Goal: Feedback & Contribution: Leave review/rating

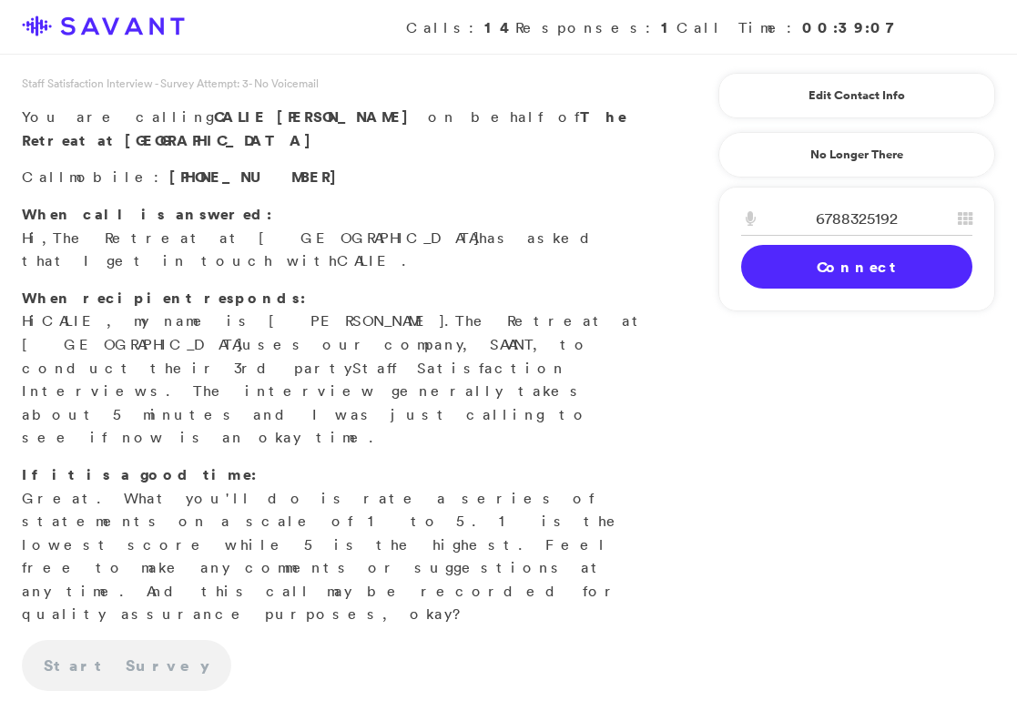
scroll to position [1, 0]
click at [867, 260] on link "Connect" at bounding box center [856, 267] width 231 height 44
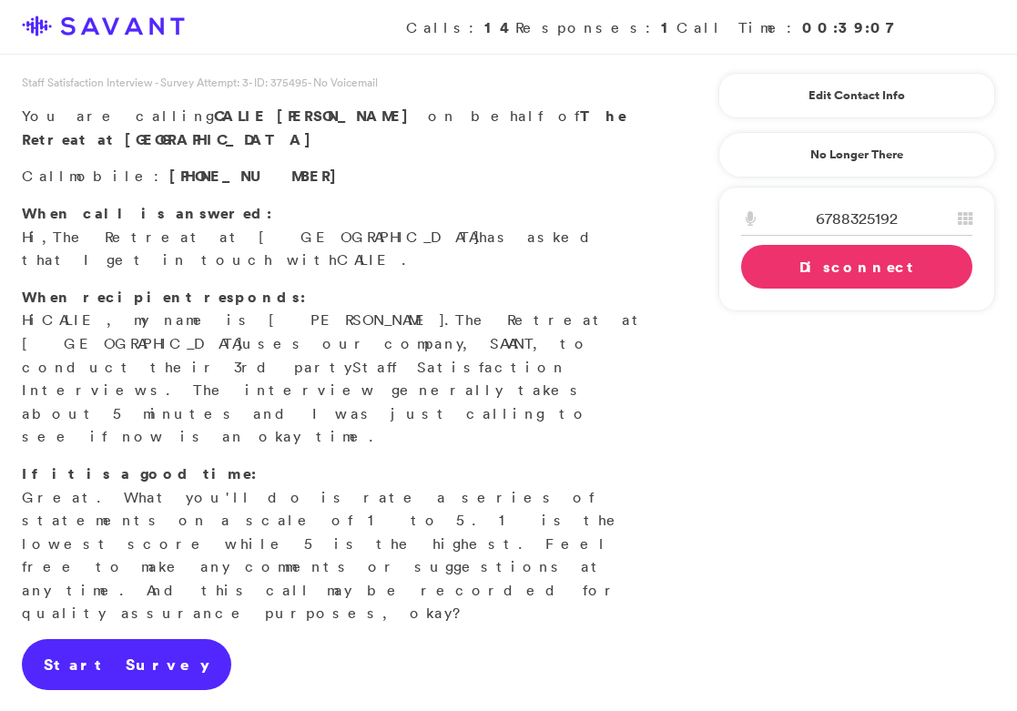
click at [112, 639] on link "Start Survey" at bounding box center [126, 664] width 209 height 51
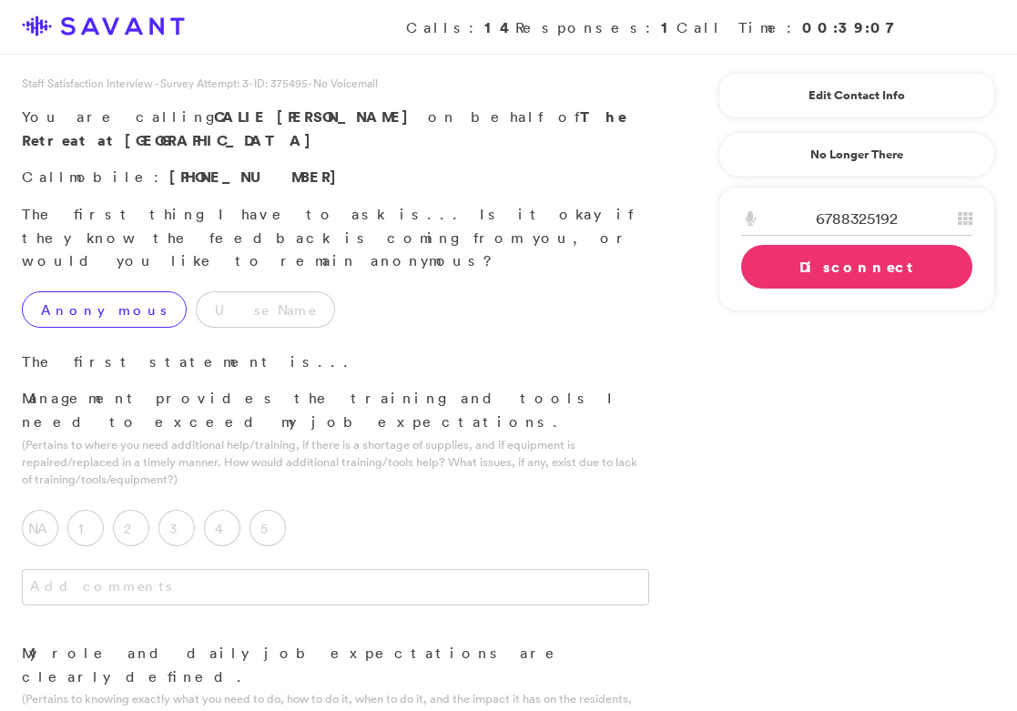
click at [102, 291] on label "Anonymous" at bounding box center [104, 309] width 165 height 36
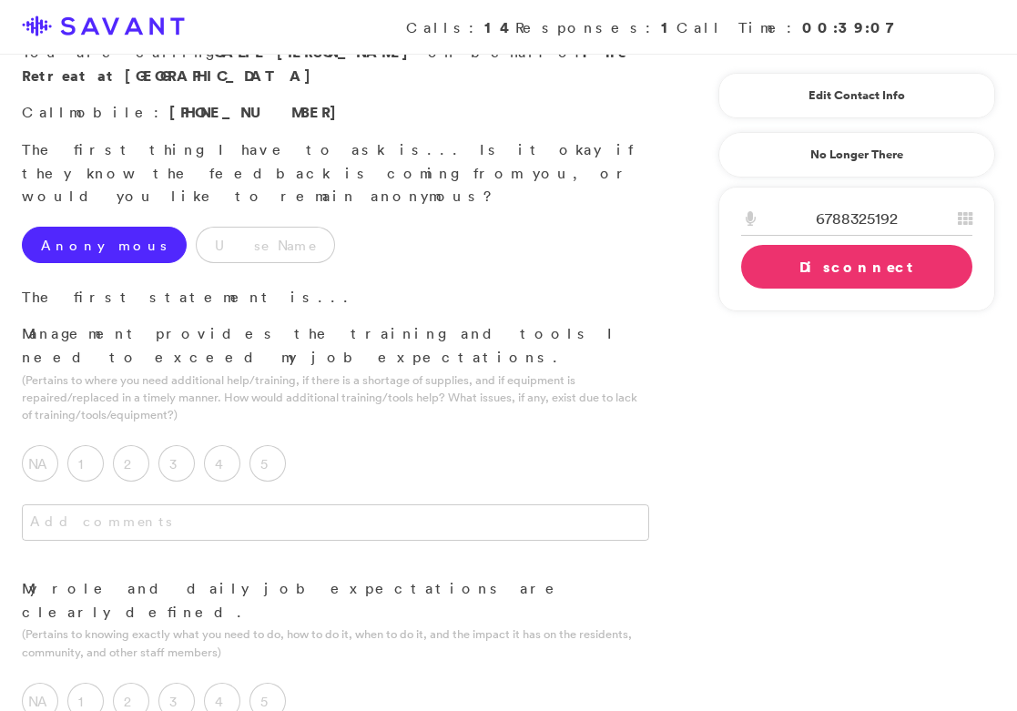
scroll to position [72, 0]
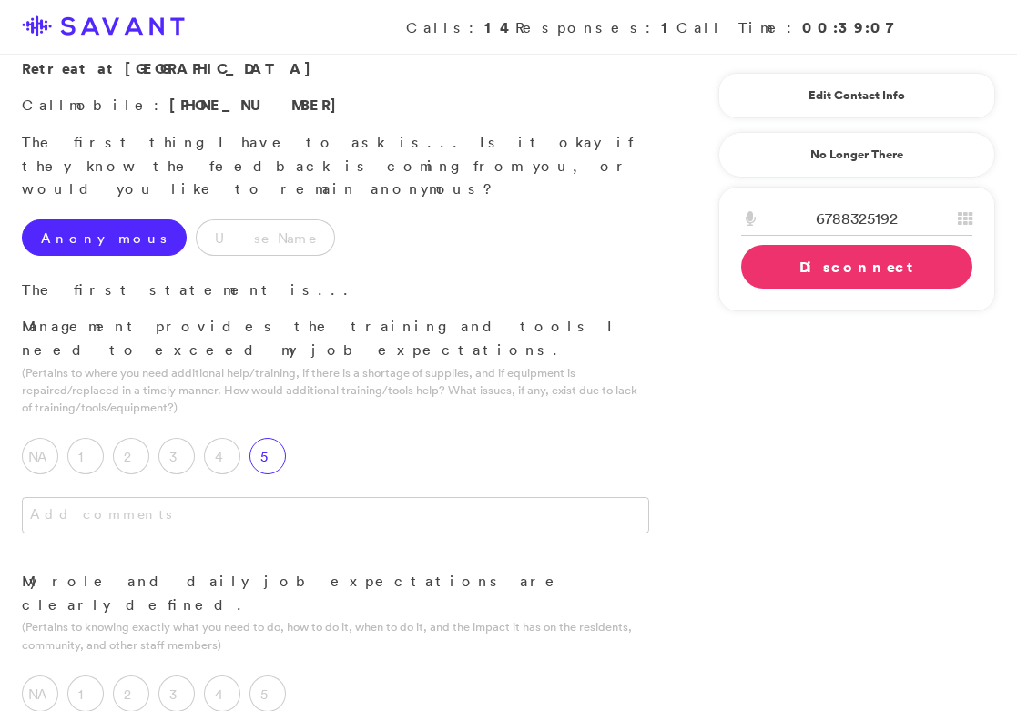
click at [288, 438] on div "5" at bounding box center [273, 461] width 46 height 46
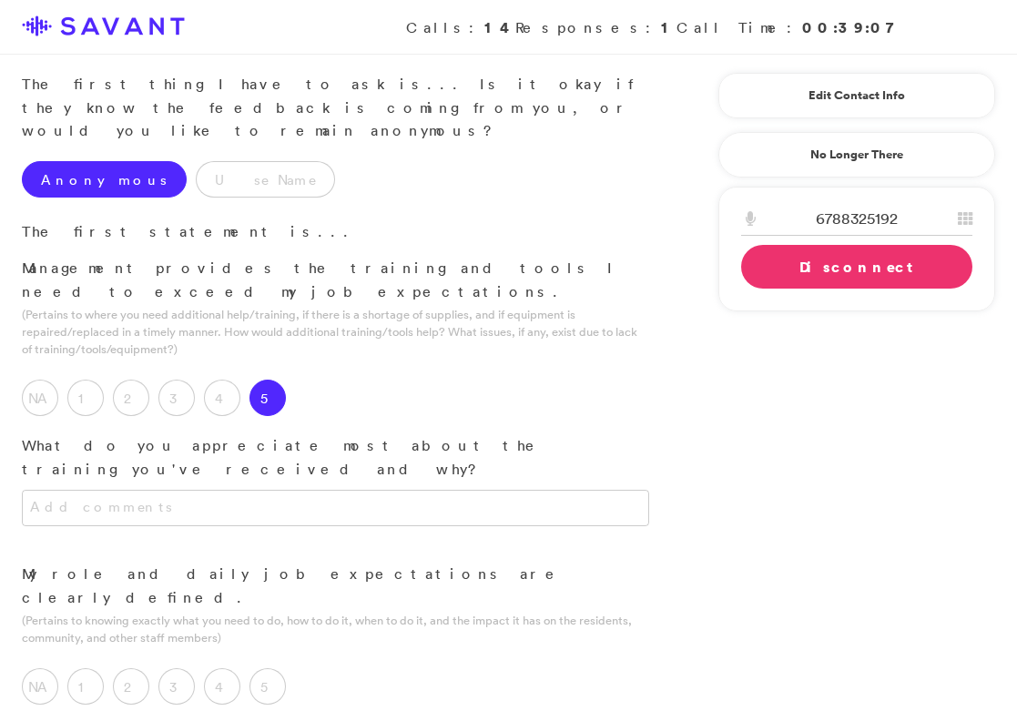
scroll to position [165, 0]
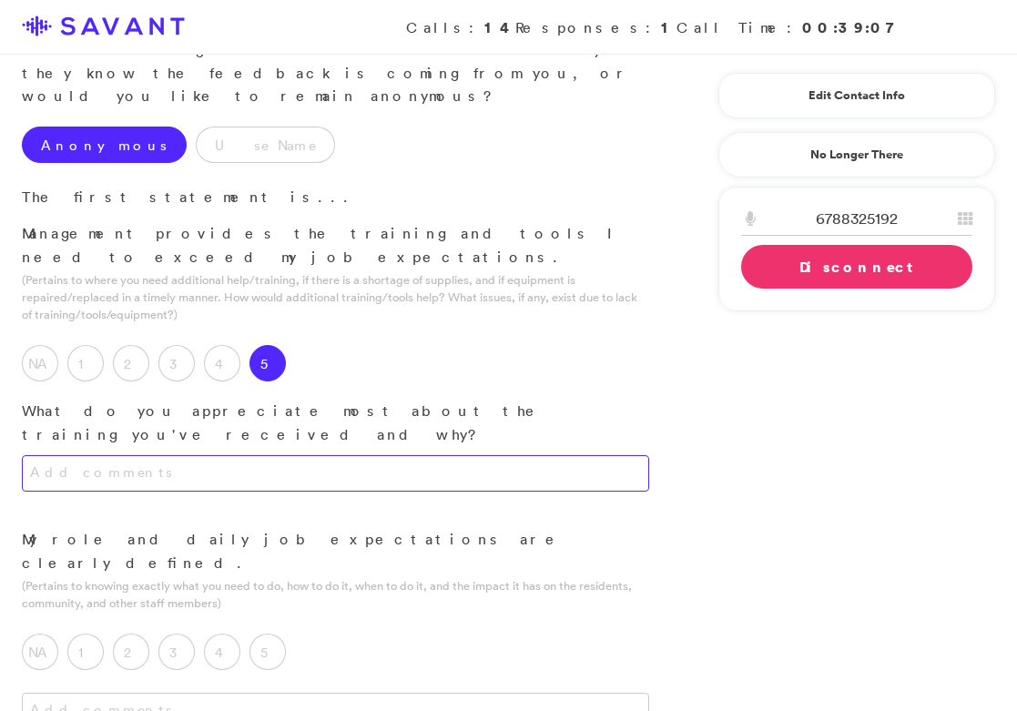
click at [283, 455] on textarea at bounding box center [336, 473] width 628 height 36
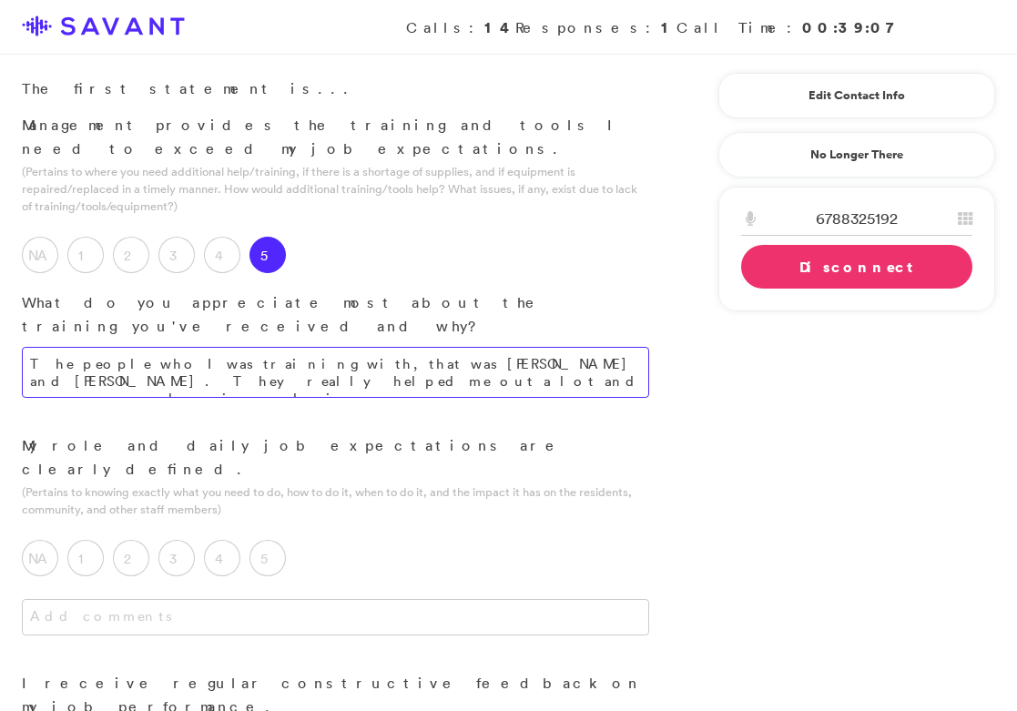
scroll to position [275, 0]
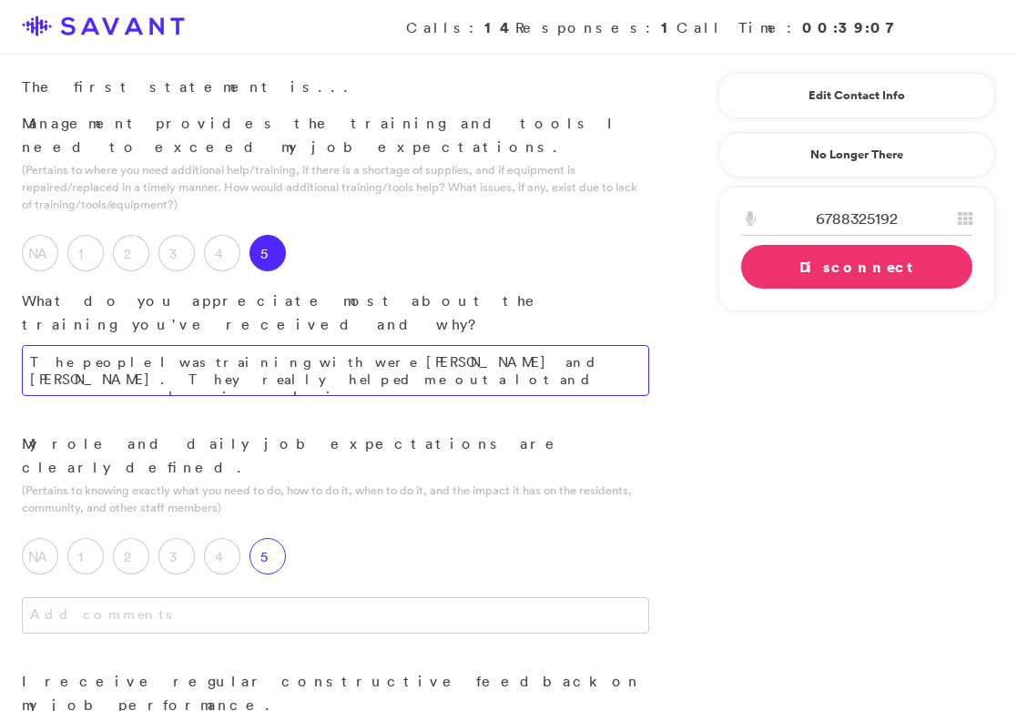
type textarea "The people I was training with were [PERSON_NAME] and [PERSON_NAME]. They reall…"
click at [275, 538] on label "5" at bounding box center [268, 556] width 36 height 36
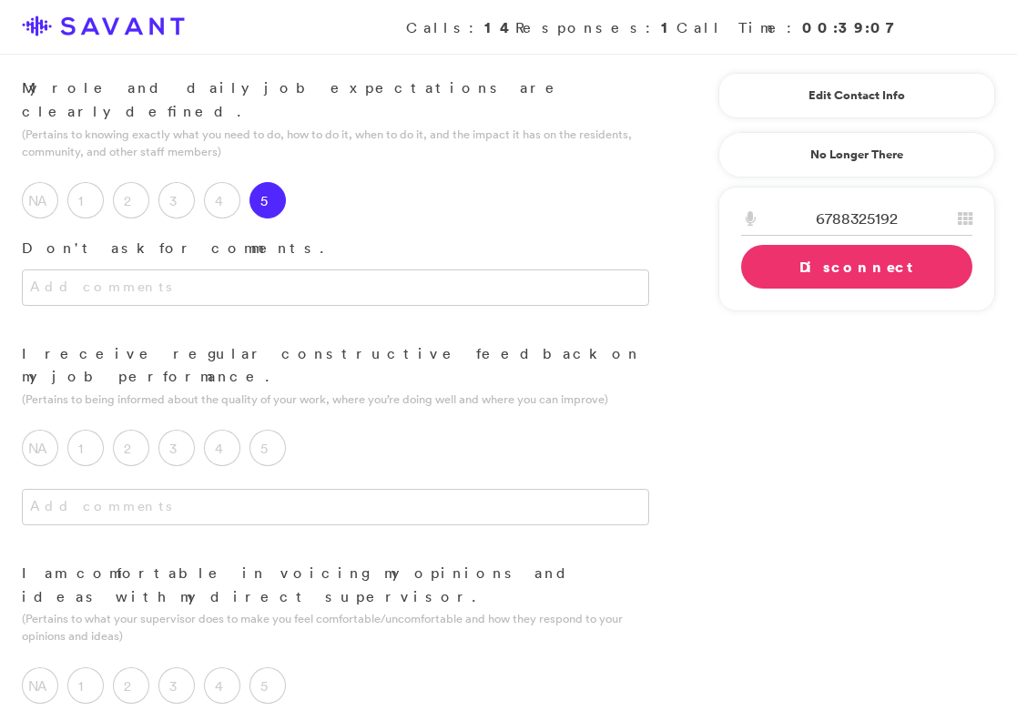
scroll to position [632, 0]
click at [222, 429] on label "4" at bounding box center [222, 447] width 36 height 36
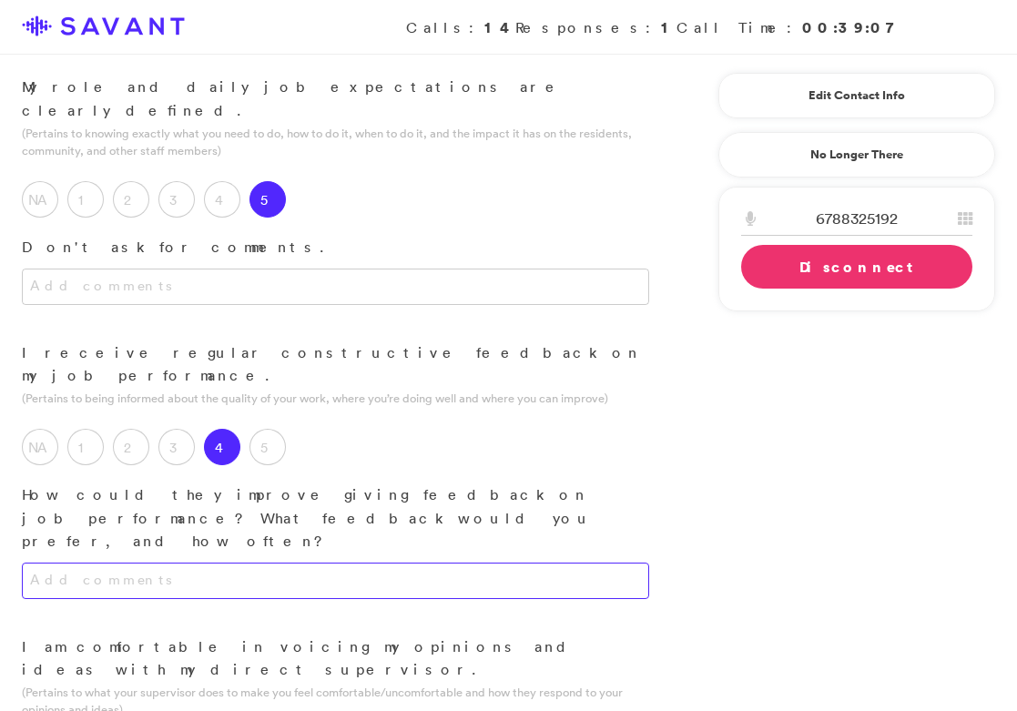
click at [324, 563] on textarea at bounding box center [336, 581] width 628 height 36
type textarea "I"
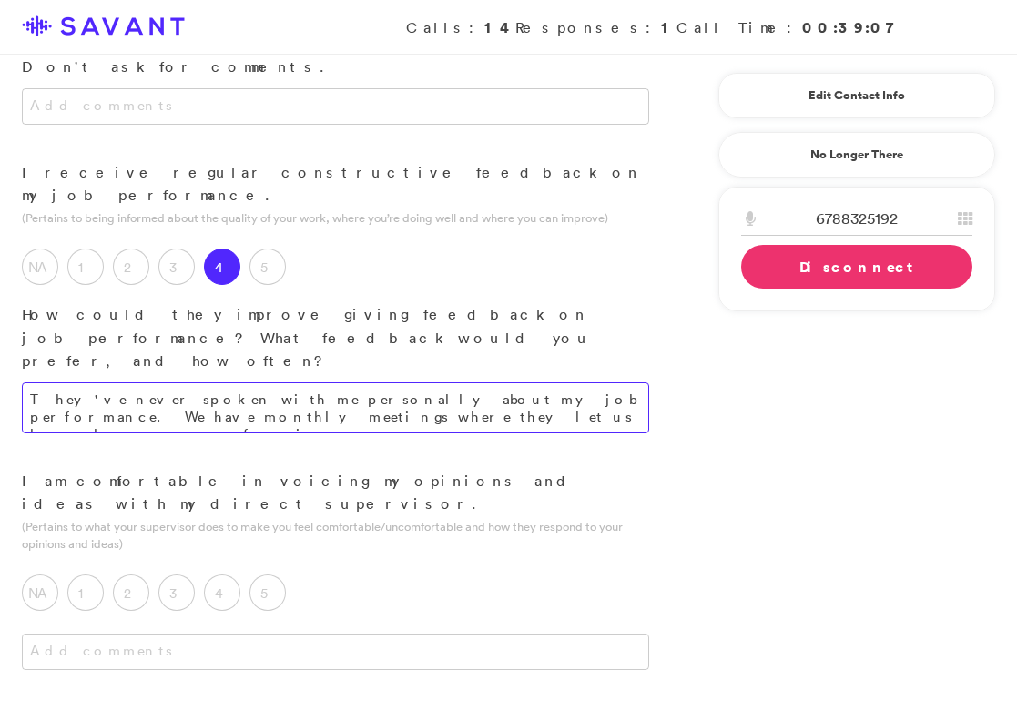
scroll to position [822, 0]
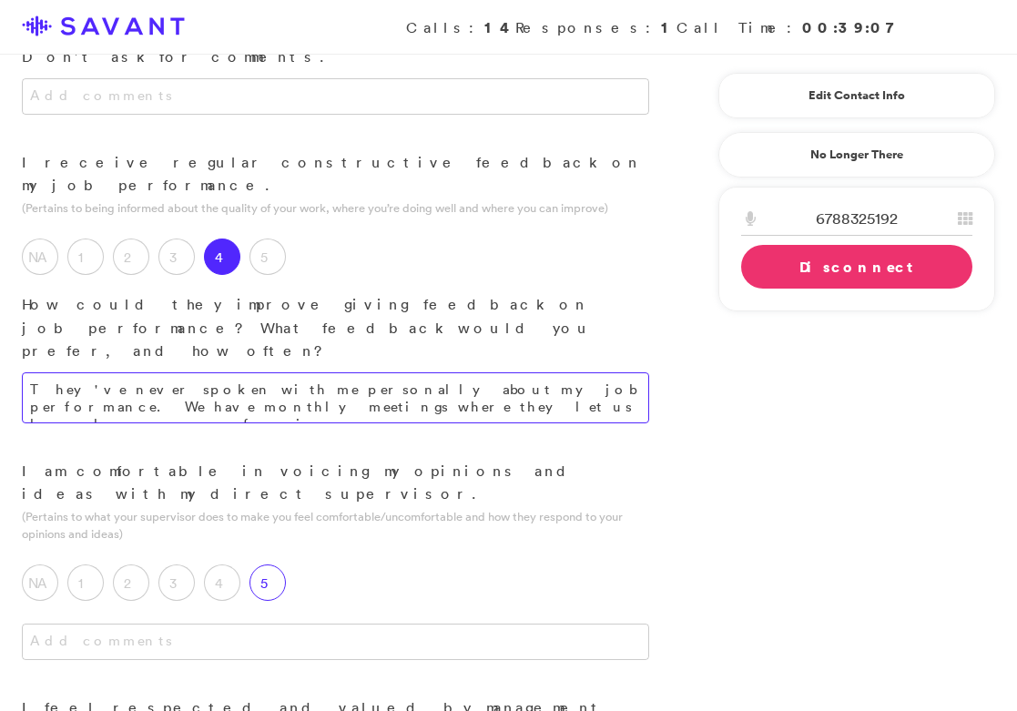
type textarea "They've never spoken with me personally about my job performance. We have month…"
click at [279, 565] on label "5" at bounding box center [268, 583] width 36 height 36
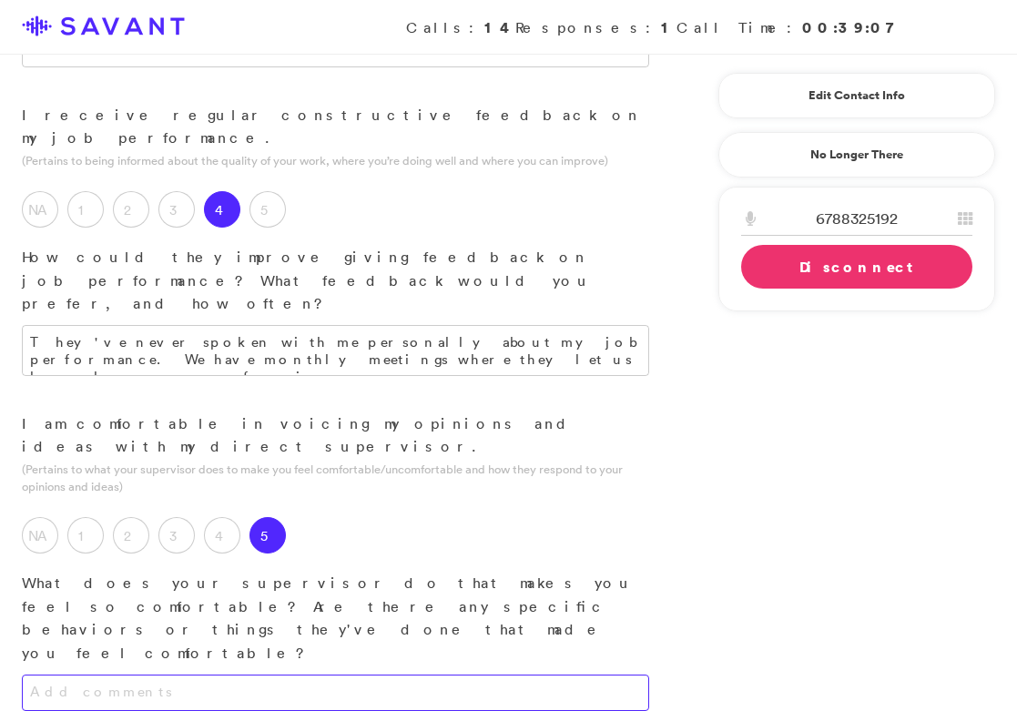
scroll to position [882, 0]
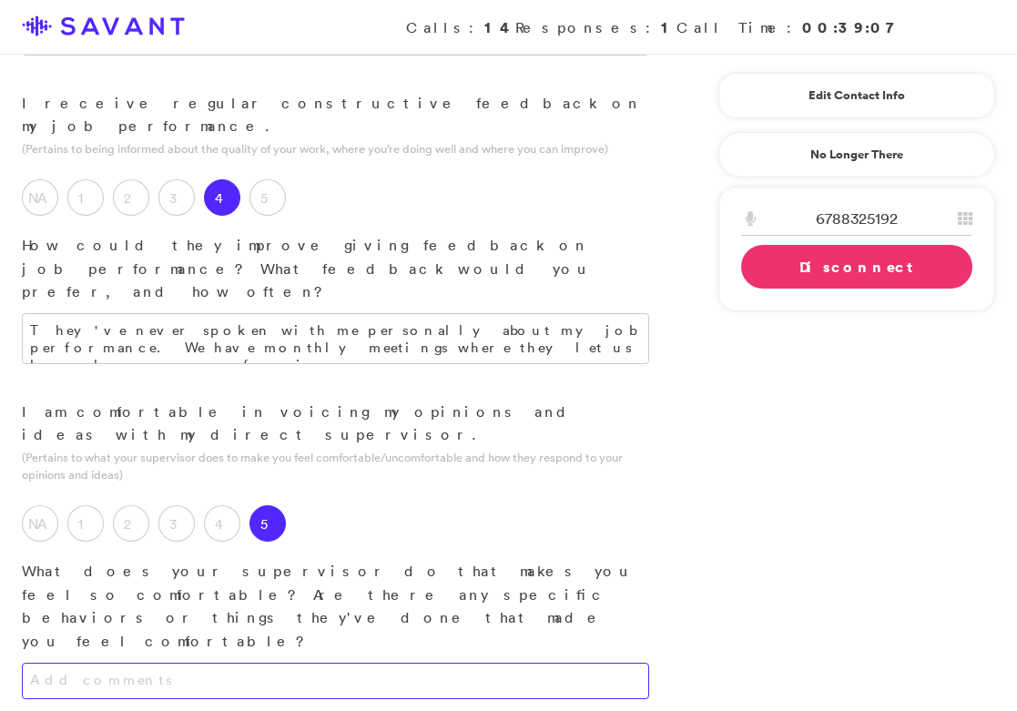
click at [315, 663] on textarea at bounding box center [336, 681] width 628 height 36
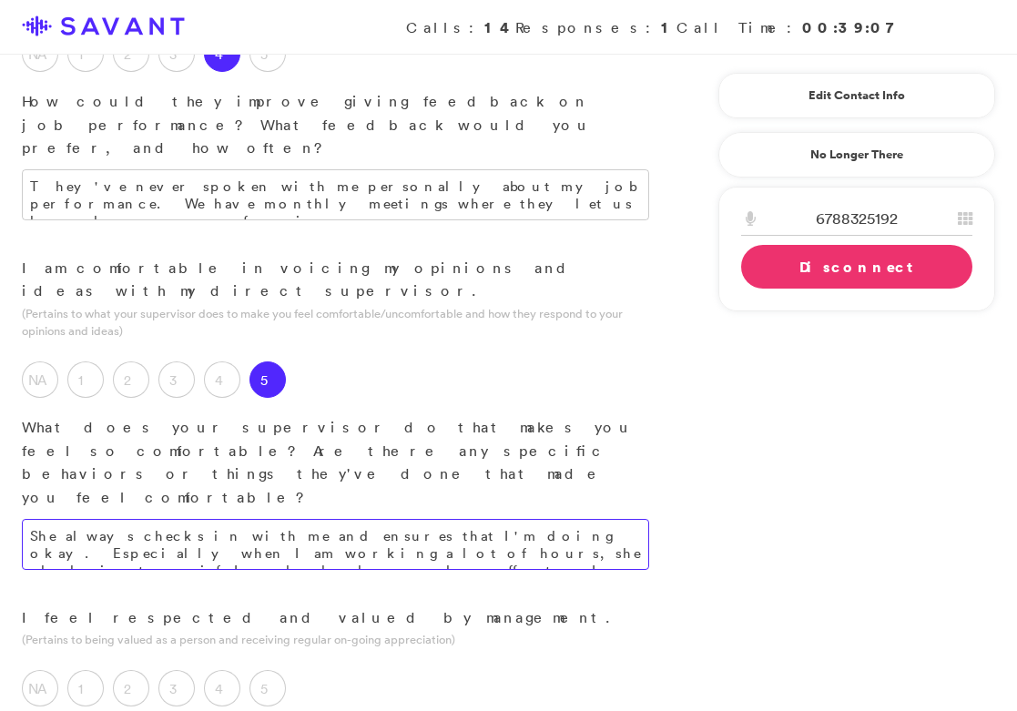
scroll to position [1032, 0]
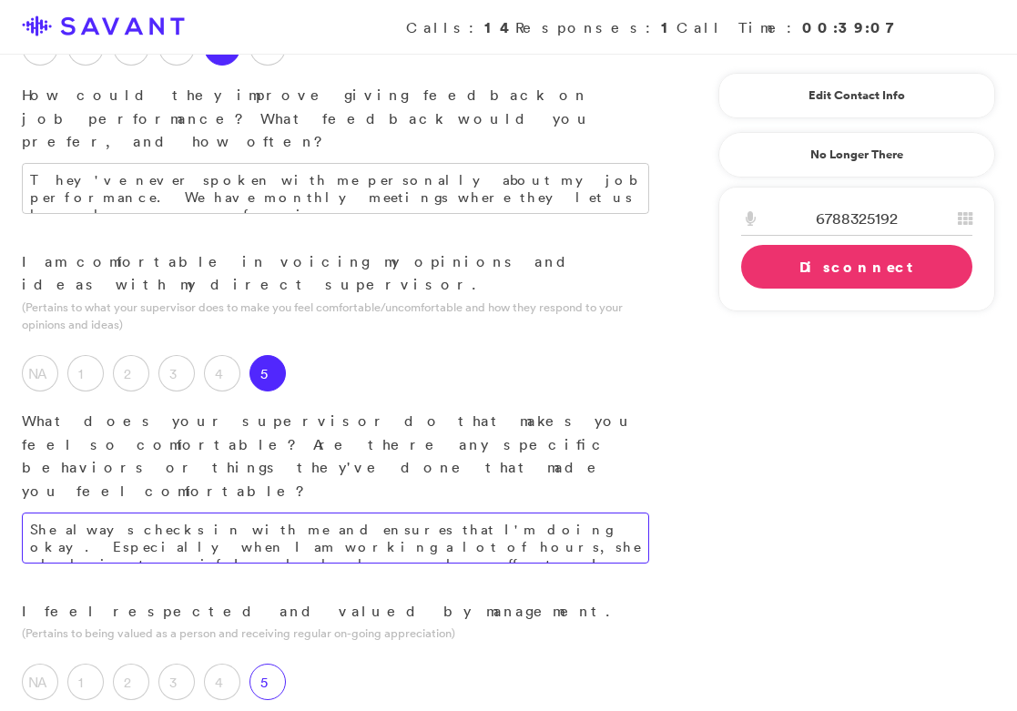
type textarea "She always checks in with me and ensures that I'm doing okay. Especially when I…"
click at [257, 664] on label "5" at bounding box center [268, 682] width 36 height 36
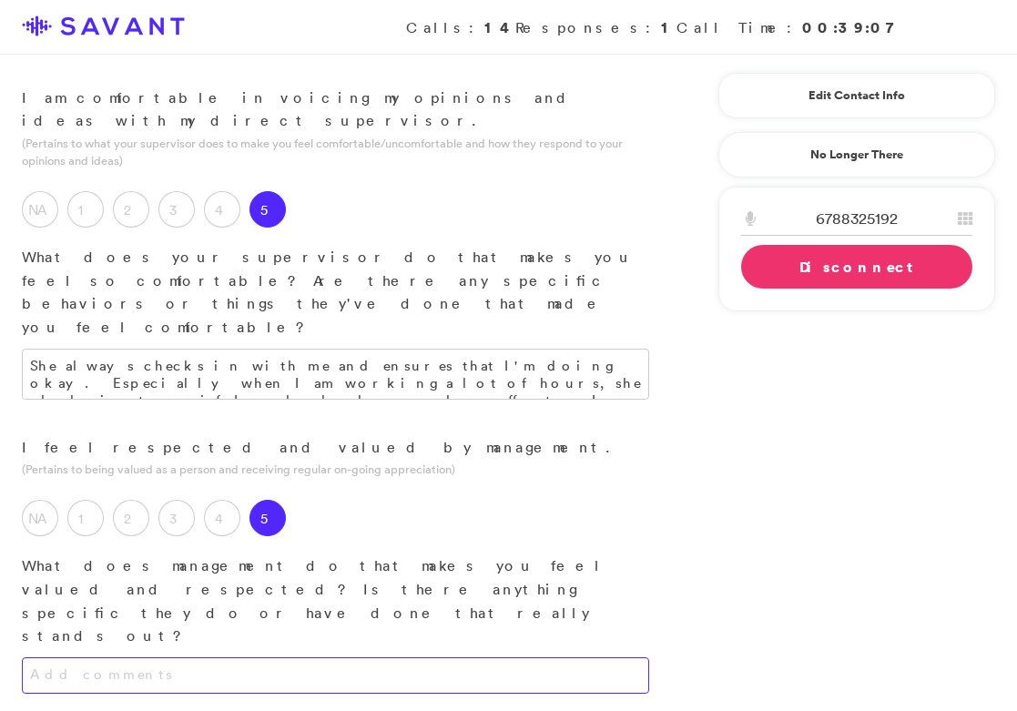
scroll to position [1194, 0]
click at [357, 659] on textarea at bounding box center [336, 677] width 628 height 36
drag, startPoint x: 200, startPoint y: 392, endPoint x: -26, endPoint y: 367, distance: 227.2
click at [0, 367] on html "Calls: 14 Responses: 1 Call Time: 00:39:07 Staff Satisfaction Interview - Surve…" at bounding box center [508, 594] width 1017 height 3577
type textarea "T"
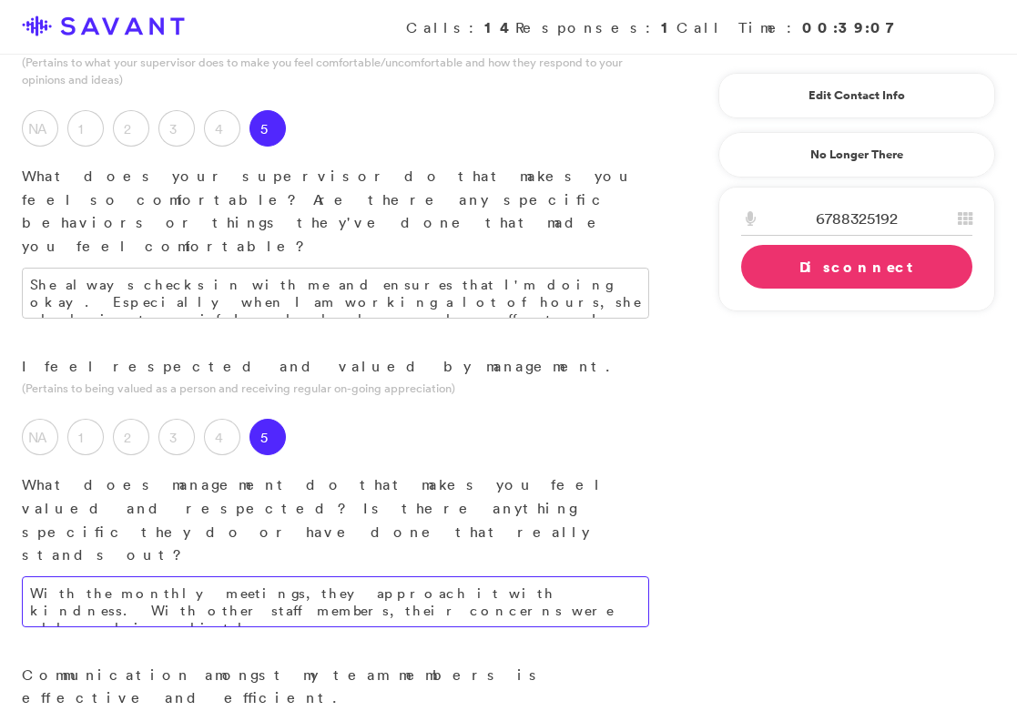
scroll to position [1281, 0]
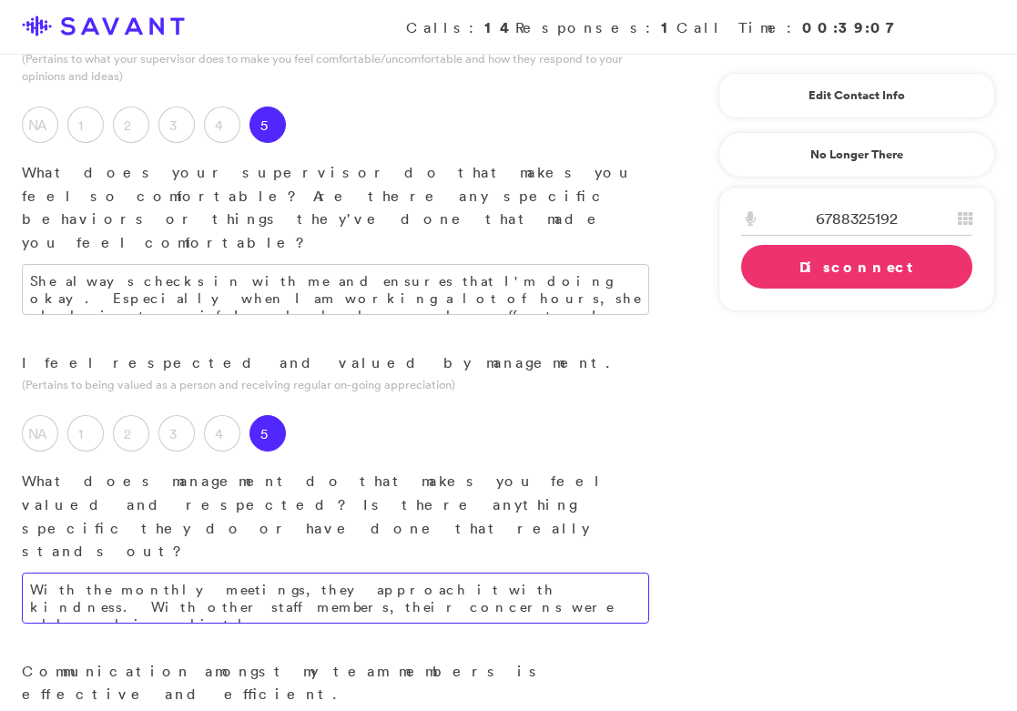
type textarea "With the monthly meetings, they approach it with kindness. With other staff mem…"
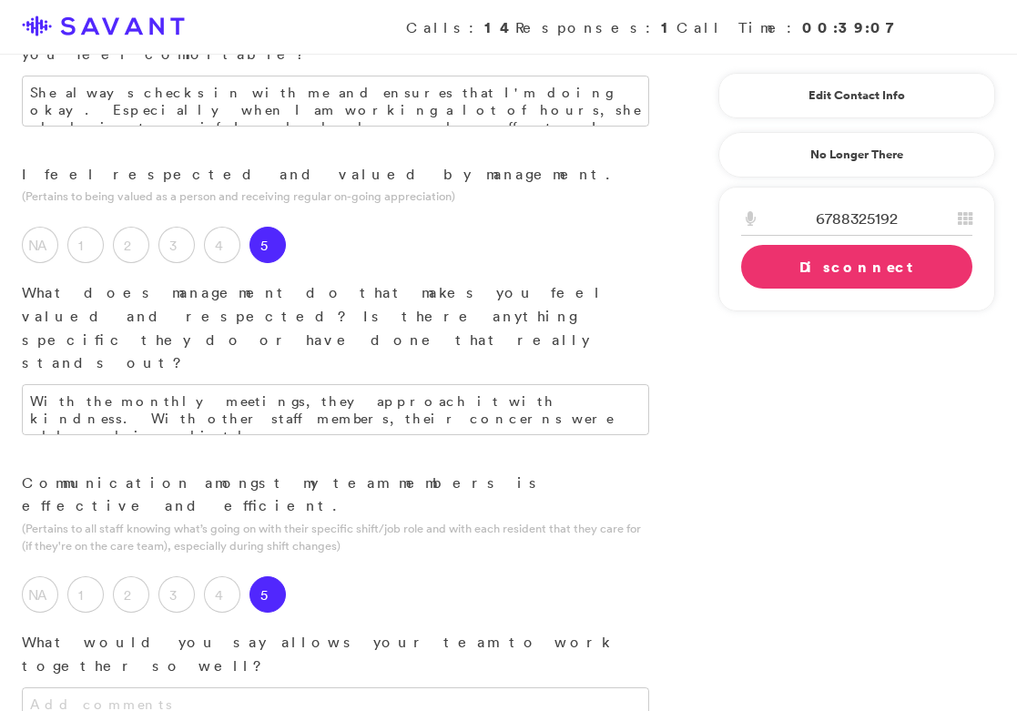
scroll to position [1471, 0]
click at [377, 686] on textarea at bounding box center [336, 704] width 628 height 36
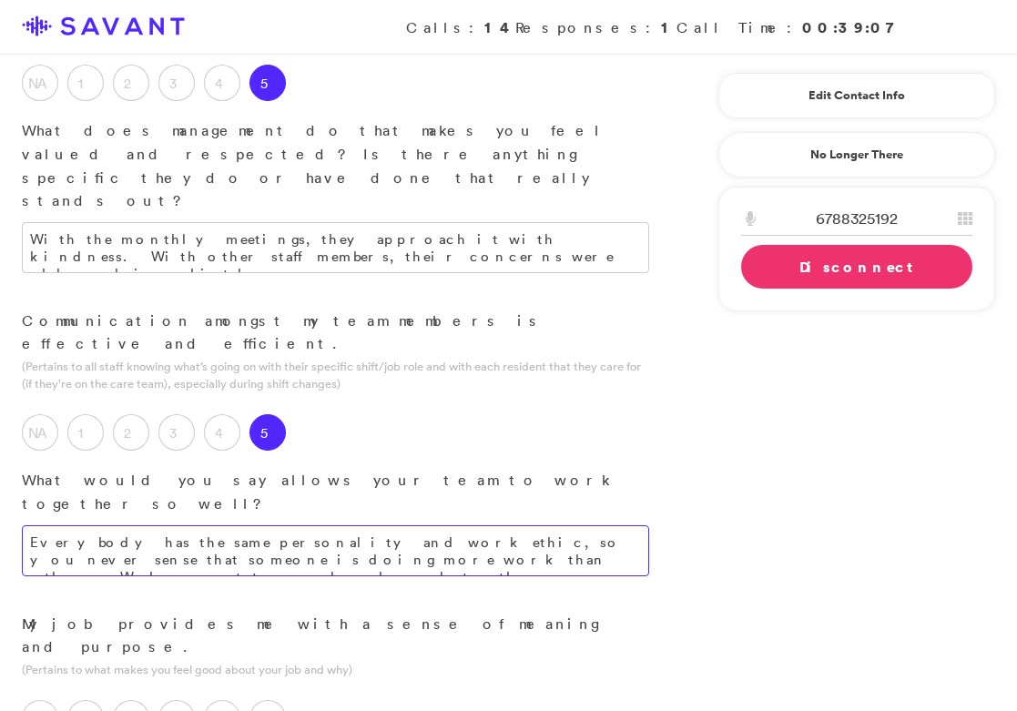
scroll to position [1606, 0]
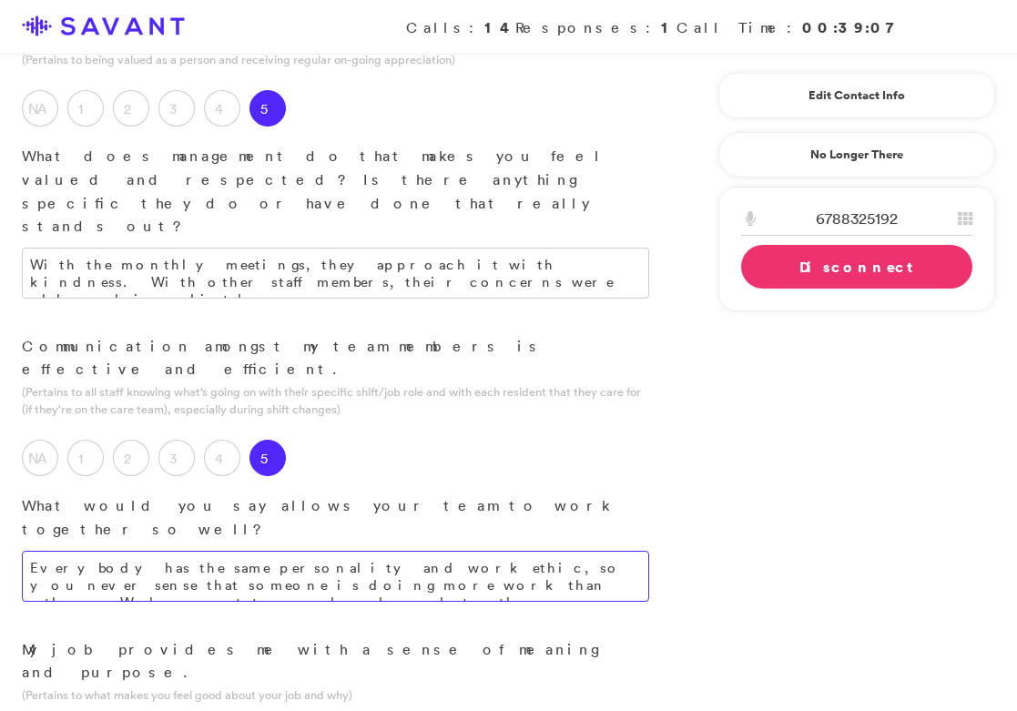
type textarea "Everybody has the same personality and work ethic, so you never sense that some…"
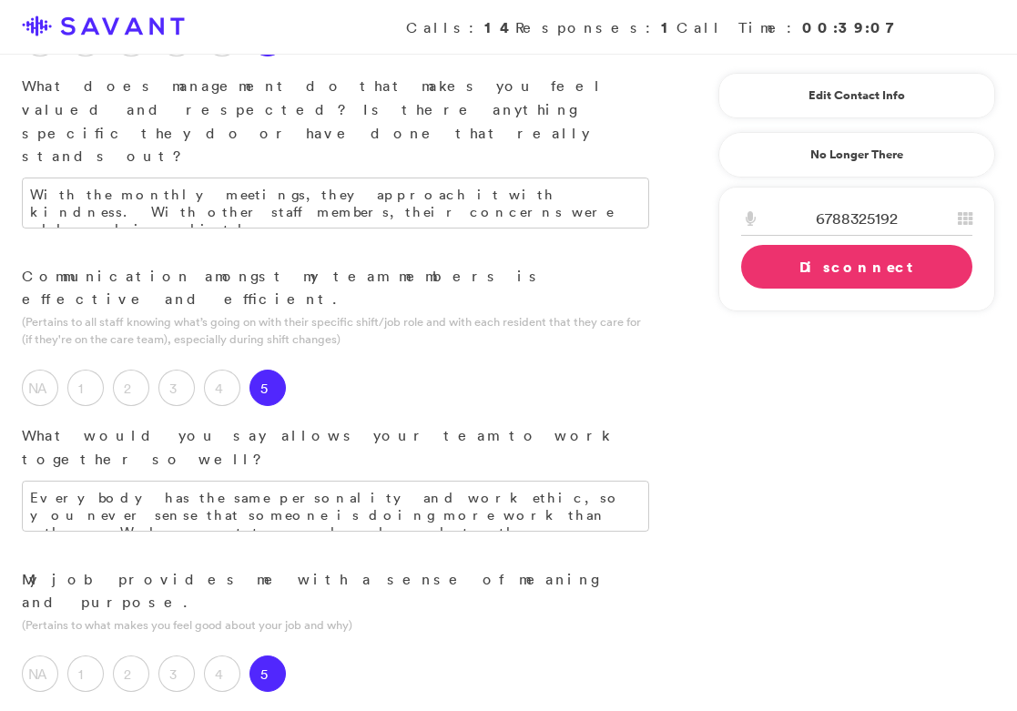
scroll to position [1753, 0]
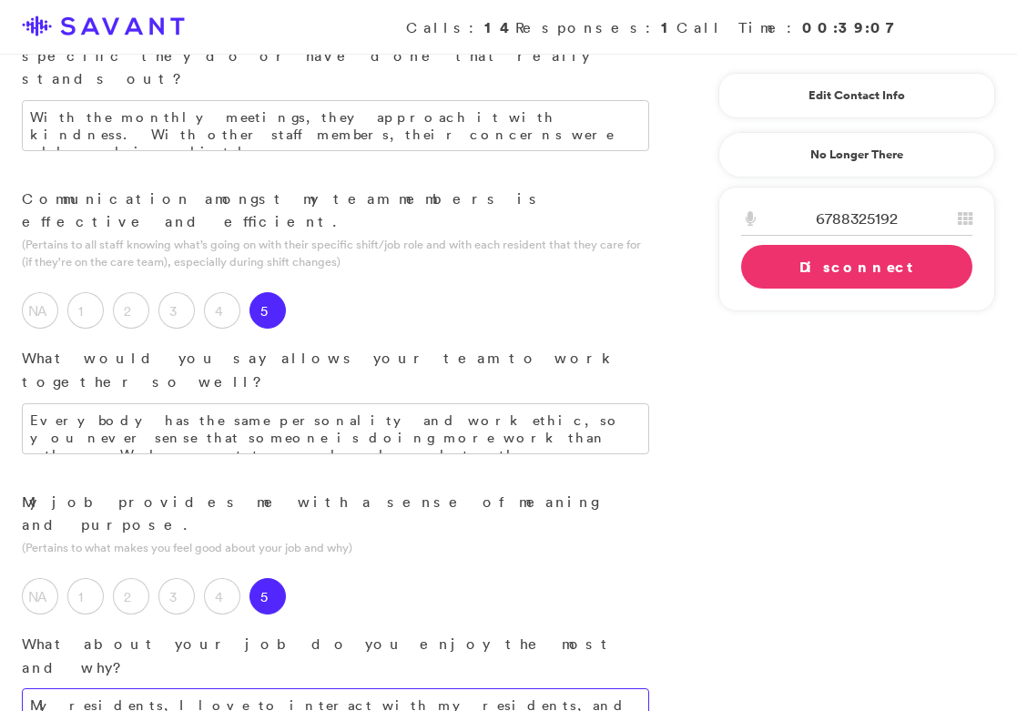
type textarea "My residents, I love to interact with my residents, and they seem to love me to…"
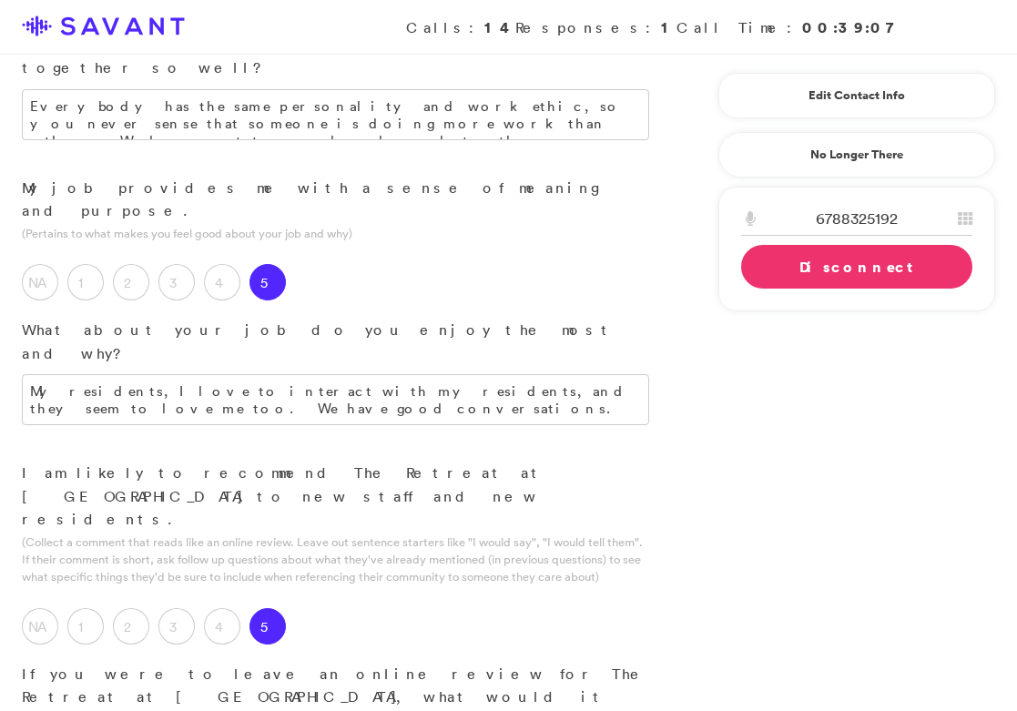
scroll to position [2046, 0]
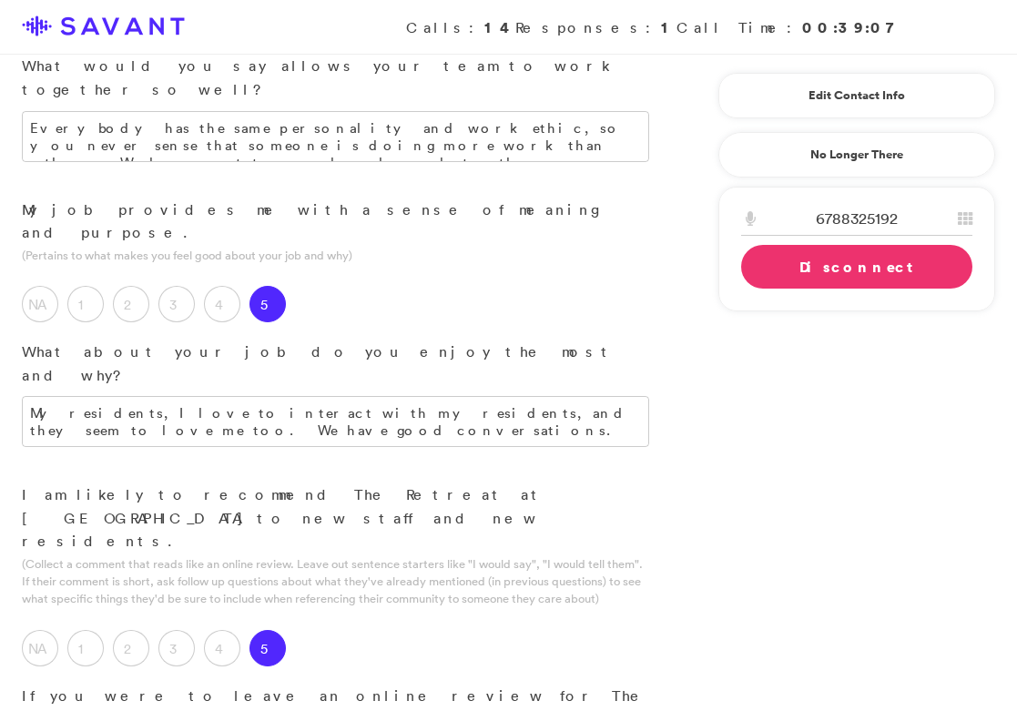
type textarea "I love working here and I would definitely recommend you allow your loved one t…"
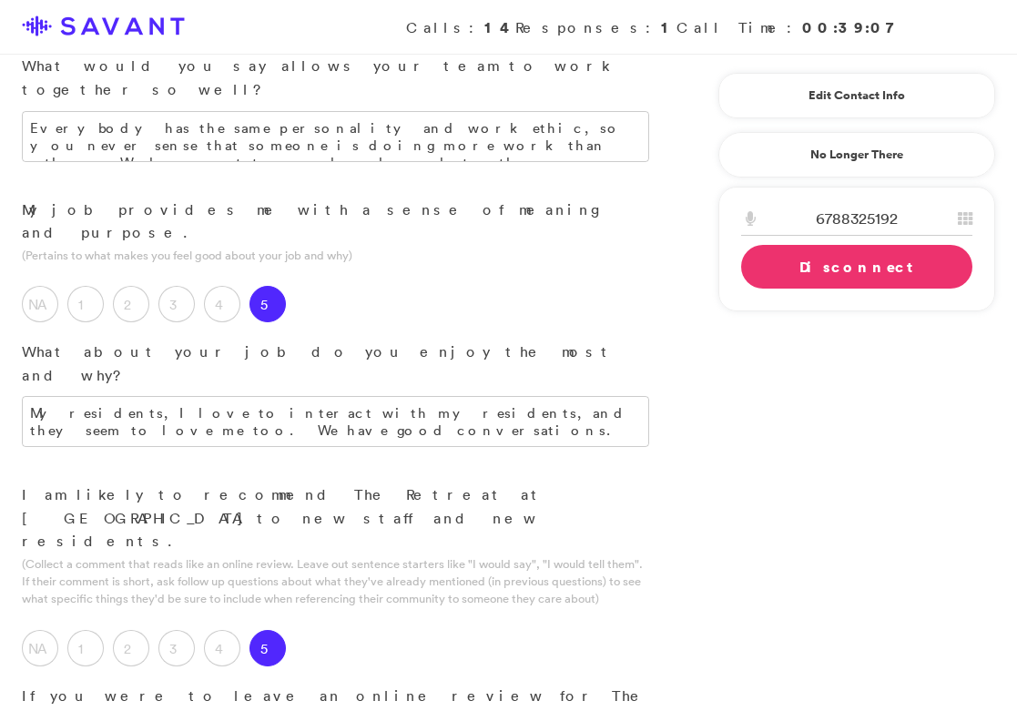
type textarea "My residents and the people that I work with."
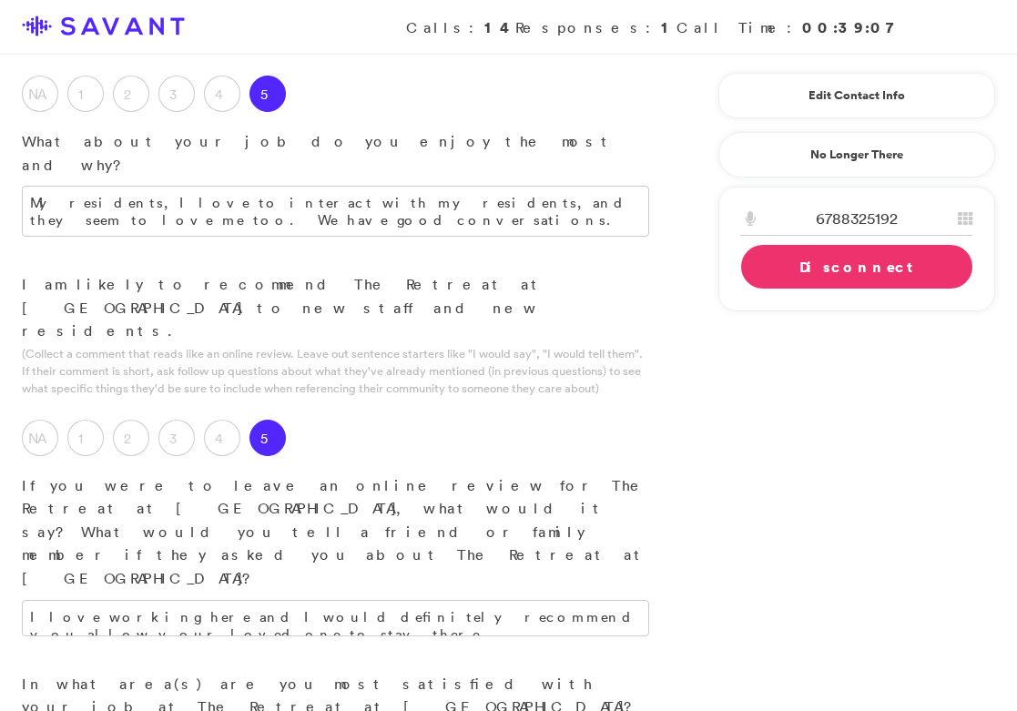
scroll to position [2257, 0]
type textarea "The food- we get a lot of complaints about the food sometimes."
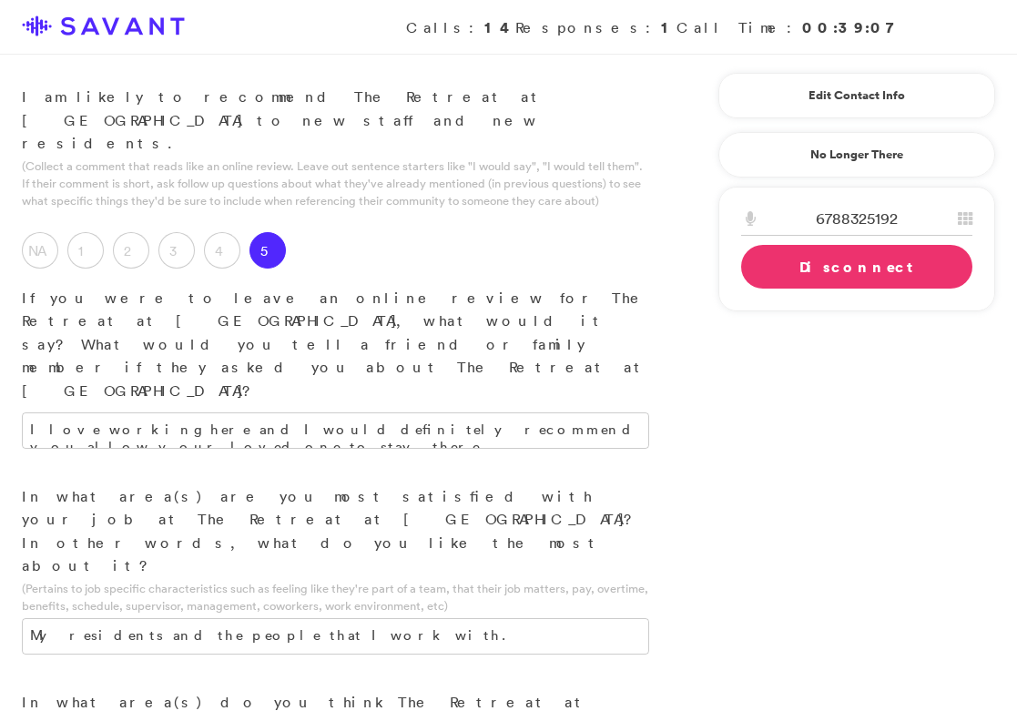
scroll to position [2446, 0]
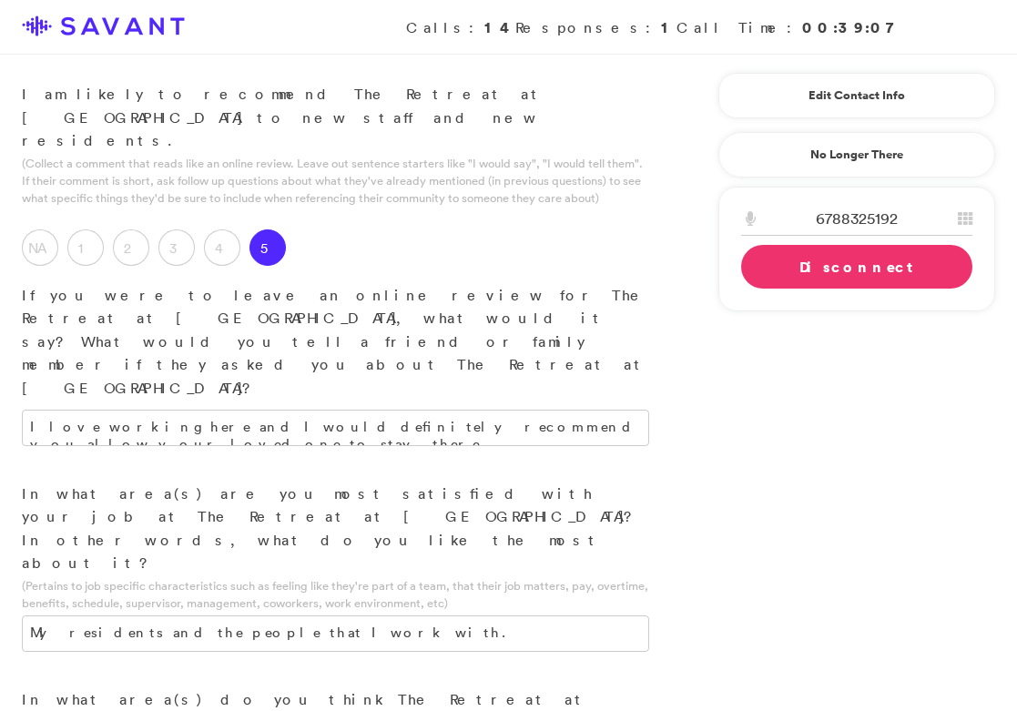
click at [801, 275] on link "Disconnect" at bounding box center [856, 267] width 231 height 44
